Goal: Task Accomplishment & Management: Use online tool/utility

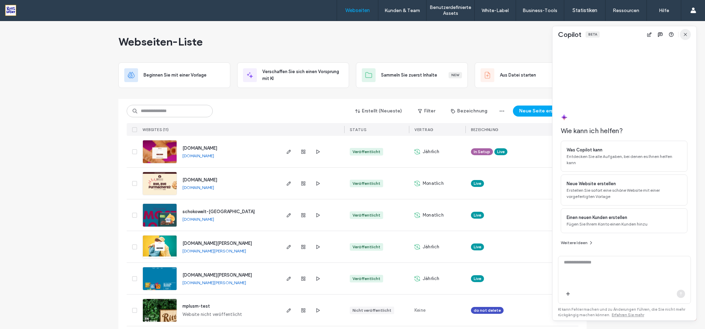
click at [687, 35] on icon "button" at bounding box center [686, 35] width 6 height 6
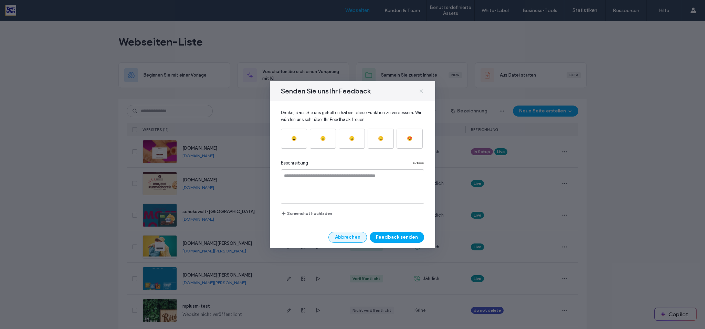
click at [346, 236] on button "Abbrechen" at bounding box center [348, 236] width 39 height 11
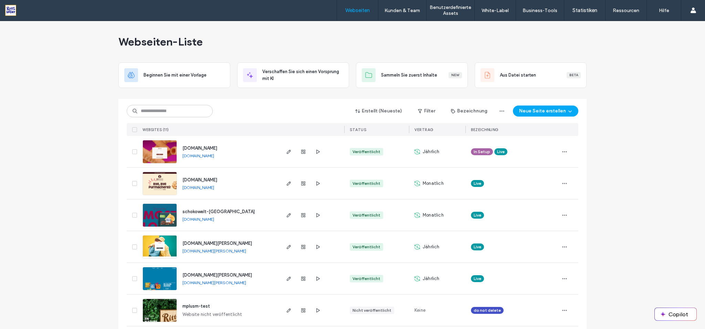
click at [361, 10] on label "Webseiten" at bounding box center [357, 10] width 24 height 6
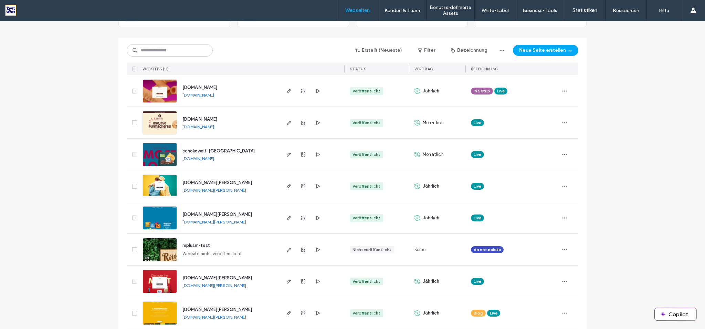
scroll to position [164, 0]
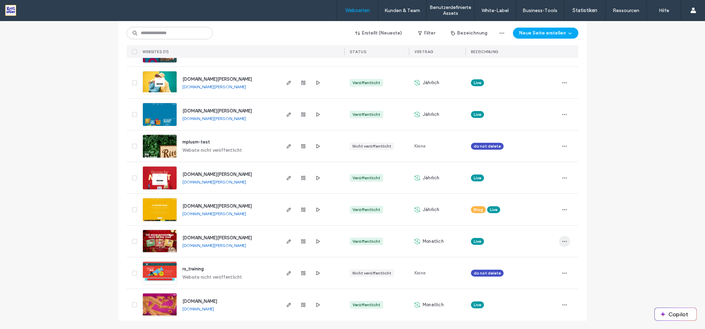
click at [563, 242] on icon "button" at bounding box center [565, 241] width 6 height 6
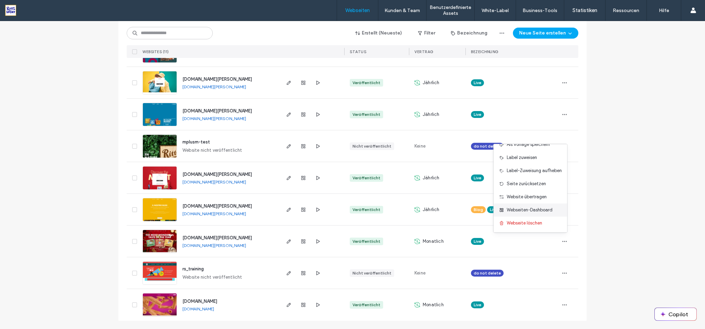
scroll to position [0, 0]
click at [619, 192] on div "Webseiten-Liste Beginnen Sie mit einer Vorlage Verschaffen Sie sich einen Vorsp…" at bounding box center [352, 92] width 705 height 471
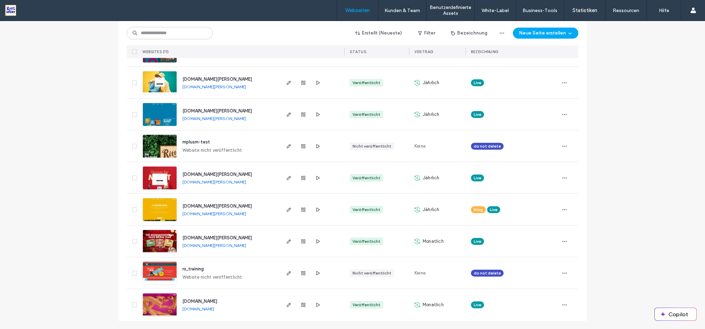
click at [210, 239] on span "[DOMAIN_NAME][PERSON_NAME]" at bounding box center [218, 237] width 70 height 5
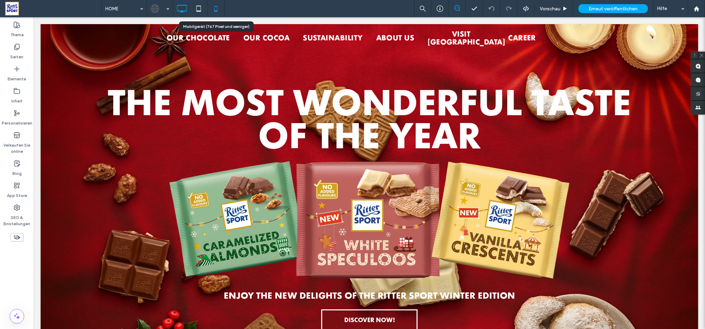
click at [217, 11] on use at bounding box center [216, 9] width 3 height 6
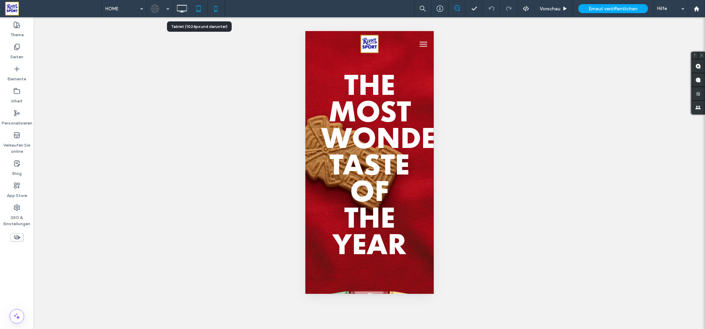
click at [198, 10] on icon at bounding box center [199, 9] width 14 height 14
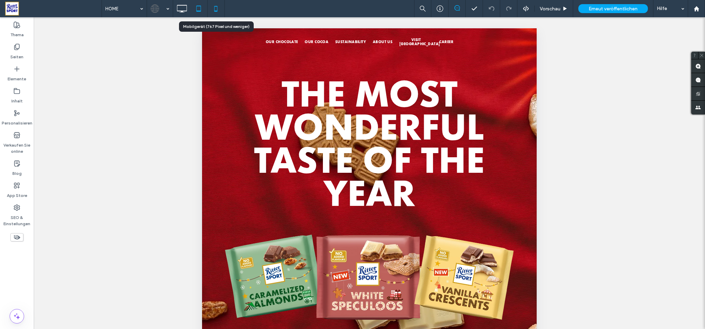
click at [218, 11] on icon at bounding box center [216, 9] width 14 height 14
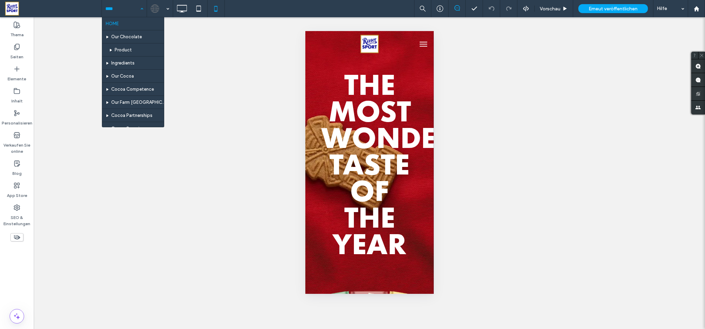
click at [141, 6] on div "HOME Our Chocolate Product Ingredients Our Cocoa Cocoa Competence Our Farm El C…" at bounding box center [124, 8] width 45 height 17
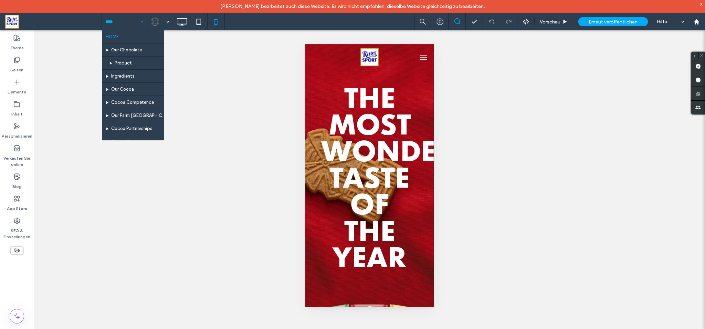
click at [140, 20] on div "HOME Our Chocolate Product Ingredients Our Cocoa Cocoa Competence Our Farm El C…" at bounding box center [124, 21] width 45 height 17
